Goal: Information Seeking & Learning: Learn about a topic

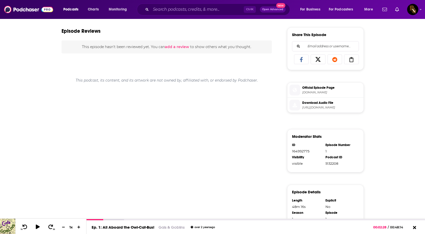
scroll to position [204, 0]
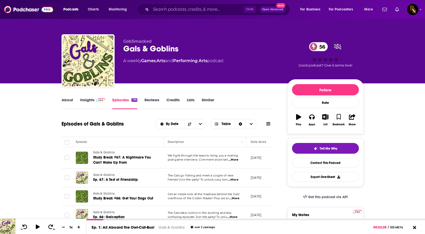
click at [68, 103] on link "About" at bounding box center [67, 103] width 11 height 12
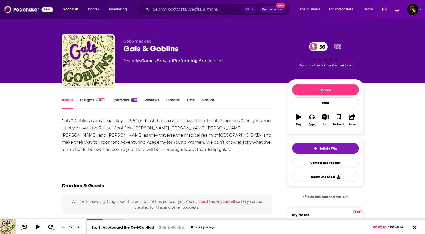
click at [85, 97] on div "About Insights Episodes 179 Reviews Credits Lists Similar" at bounding box center [167, 103] width 211 height 13
click at [86, 100] on link "Insights" at bounding box center [92, 103] width 25 height 12
